Goal: Transaction & Acquisition: Book appointment/travel/reservation

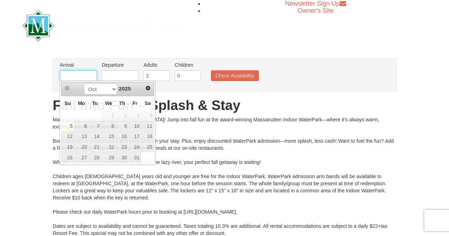
click at [85, 75] on input "text" at bounding box center [78, 75] width 37 height 11
click at [137, 128] on link "10" at bounding box center [135, 126] width 12 height 10
type input "[DATE]"
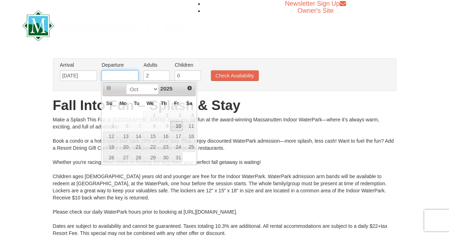
click at [127, 72] on input "text" at bounding box center [120, 75] width 37 height 11
click at [190, 124] on link "11" at bounding box center [189, 126] width 12 height 10
type input "[DATE]"
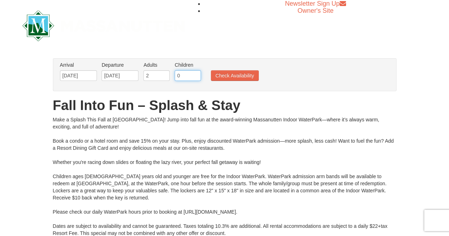
click at [194, 76] on input "0" at bounding box center [188, 75] width 26 height 11
click at [193, 71] on input "0" at bounding box center [188, 75] width 26 height 11
click at [195, 74] on input "1" at bounding box center [188, 75] width 26 height 11
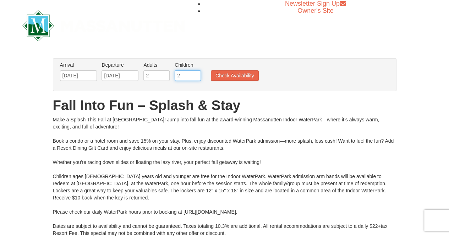
type input "2"
click at [195, 74] on input "2" at bounding box center [188, 75] width 26 height 11
click at [232, 78] on button "Check Availability" at bounding box center [235, 75] width 48 height 11
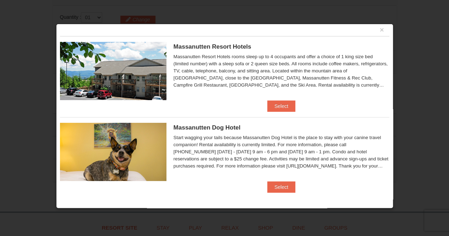
scroll to position [289, 0]
click at [282, 108] on button "Select" at bounding box center [281, 105] width 28 height 11
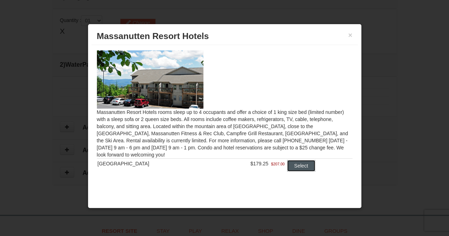
click at [300, 164] on button "Select" at bounding box center [301, 165] width 28 height 11
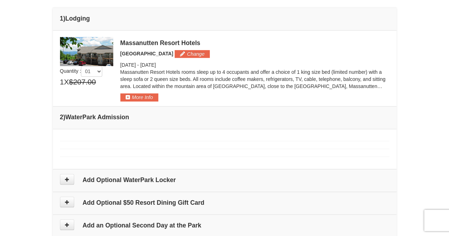
scroll to position [266, 0]
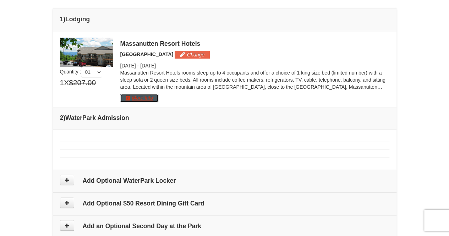
click at [137, 96] on button "More Info" at bounding box center [139, 98] width 38 height 8
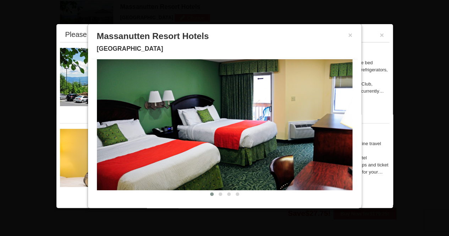
scroll to position [5, 0]
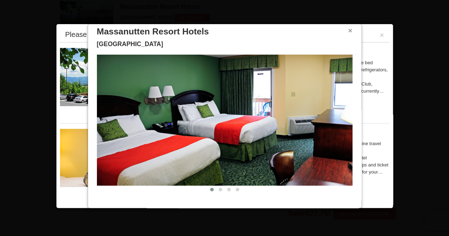
click at [348, 32] on button "×" at bounding box center [350, 30] width 4 height 7
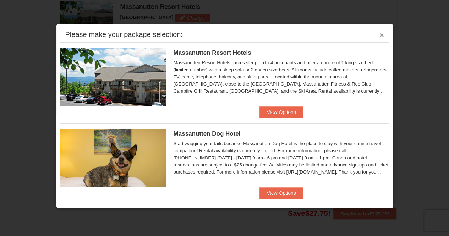
click at [380, 36] on button "×" at bounding box center [382, 35] width 4 height 7
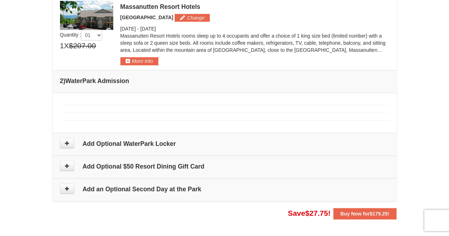
scroll to position [304, 0]
click at [180, 104] on td "Please make your package selection: ×" at bounding box center [225, 112] width 344 height 40
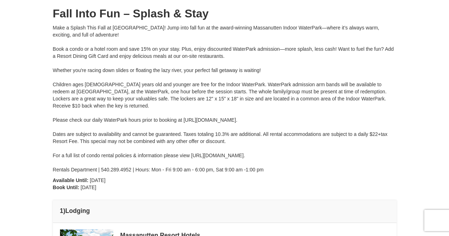
scroll to position [0, 0]
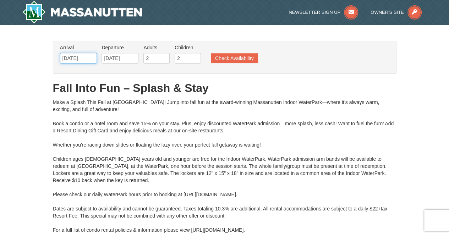
click at [75, 59] on input "[DATE]" at bounding box center [78, 58] width 37 height 11
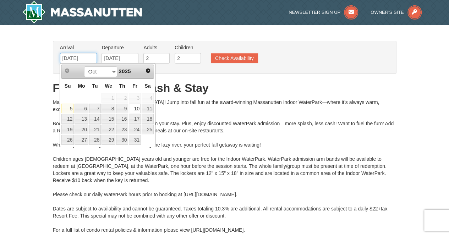
click at [75, 59] on input "[DATE]" at bounding box center [78, 58] width 37 height 11
click at [72, 117] on link "12" at bounding box center [67, 119] width 12 height 10
type input "[DATE]"
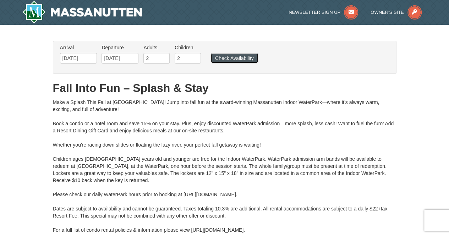
click at [231, 61] on button "Check Availability" at bounding box center [234, 58] width 47 height 10
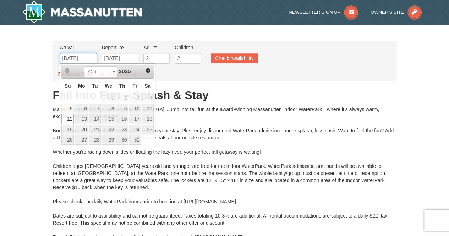
click at [78, 61] on input "[DATE]" at bounding box center [78, 58] width 37 height 11
click at [137, 108] on link "10" at bounding box center [135, 109] width 12 height 10
type input "[DATE]"
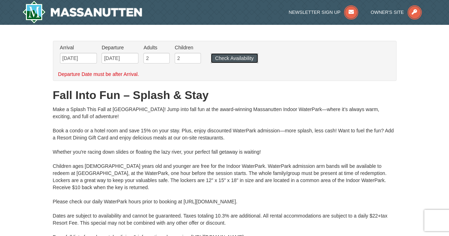
click at [229, 60] on button "Check Availability" at bounding box center [234, 58] width 47 height 10
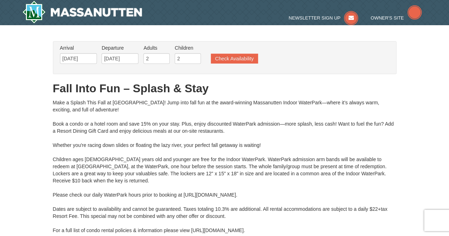
type input "[DATE]"
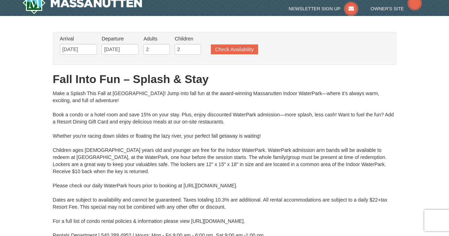
type input "[DATE]"
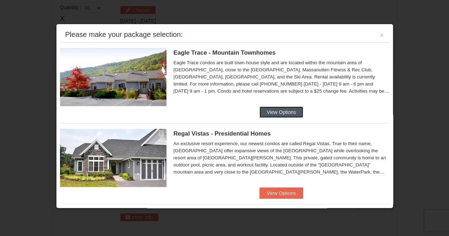
click at [276, 111] on button "View Options" at bounding box center [281, 112] width 43 height 11
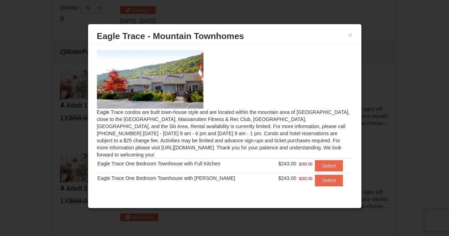
scroll to position [4, 0]
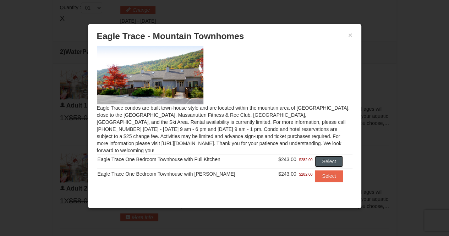
click at [323, 156] on button "Select" at bounding box center [329, 161] width 28 height 11
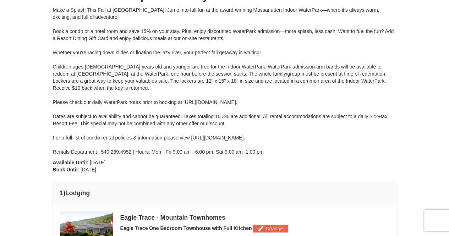
scroll to position [0, 0]
